Goal: Navigation & Orientation: Find specific page/section

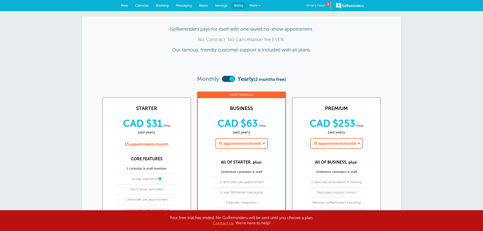
click at [188, 5] on span "Messaging" at bounding box center [184, 6] width 16 height 4
click at [180, 6] on span "Messaging" at bounding box center [184, 6] width 16 height 4
click at [139, 5] on span "Calendar" at bounding box center [142, 6] width 14 height 4
click at [329, 6] on link "What's New?" at bounding box center [318, 6] width 25 height 8
click at [262, 7] on link "More" at bounding box center [255, 5] width 18 height 11
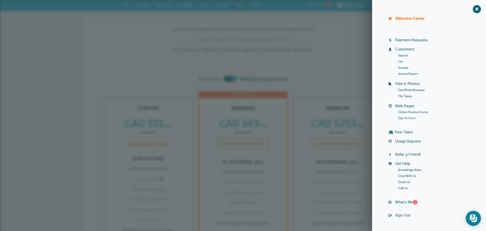
click at [399, 49] on link "Customers" at bounding box center [404, 49] width 19 height 4
